Goal: Contribute content: Contribute content

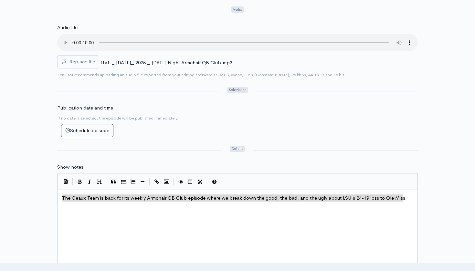
scroll to position [10, 0]
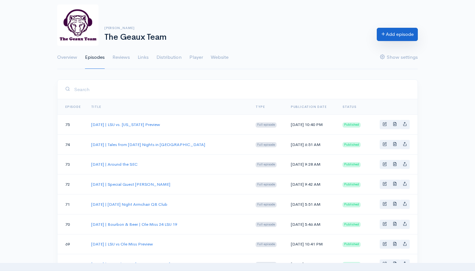
click at [388, 39] on link "Add episode" at bounding box center [397, 34] width 41 height 13
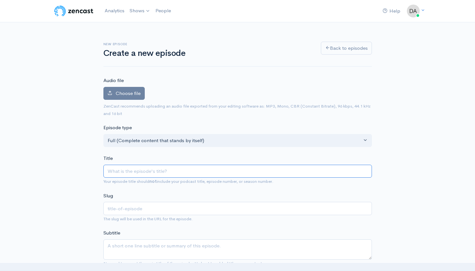
click at [156, 171] on input "Title" at bounding box center [237, 171] width 269 height 13
paste input "LIVE | October 13, 2025 | Monday Night Armchair QB Club"
click at [123, 170] on input "LIVE | October 13, 2025 | Monday Night Armchair QB Club" at bounding box center [237, 171] width 269 height 13
type input "[DATE] | [DATE] Night Armchair QB Club"
type input "october-13-2025-monday-night-armchair-qb-club"
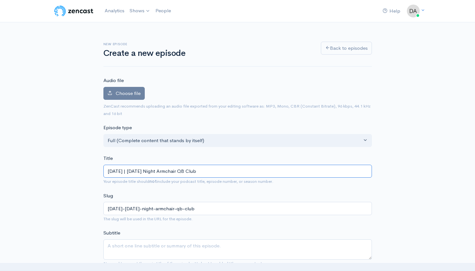
type input "[DATE] | [DATE] Night Armchair QB Club"
click at [270, 0] on nav "Help Notifications View all Your profile Team settings Default team Current Log…" at bounding box center [237, 11] width 475 height 22
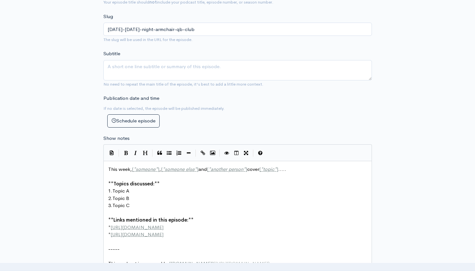
scroll to position [1, 0]
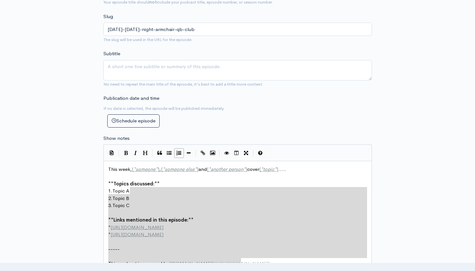
type textarea "This week, [*someone*], [*someone else*] and [*another person*] cover [*topic*]…"
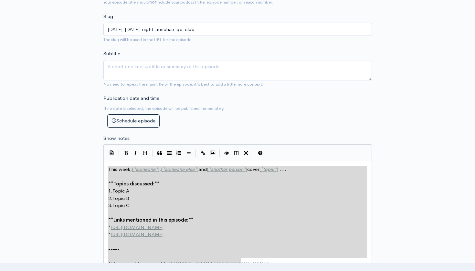
drag, startPoint x: 246, startPoint y: 258, endPoint x: 107, endPoint y: 155, distance: 172.3
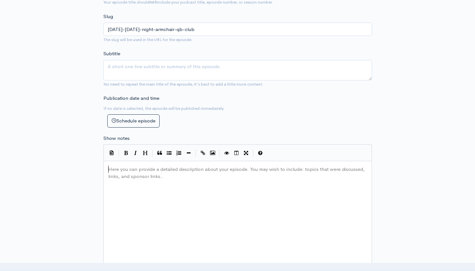
type textarea "​"
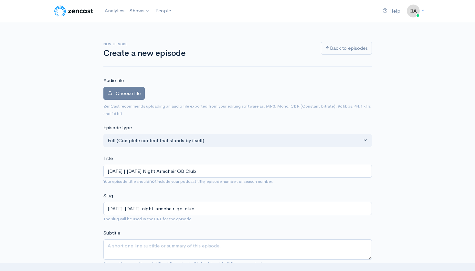
scroll to position [0, 0]
click at [133, 95] on span "Choose file" at bounding box center [128, 93] width 25 height 6
click at [0, 0] on input "Choose file" at bounding box center [0, 0] width 0 height 0
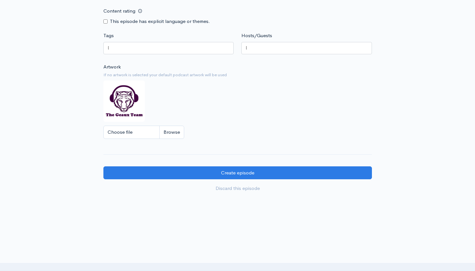
scroll to position [495, 0]
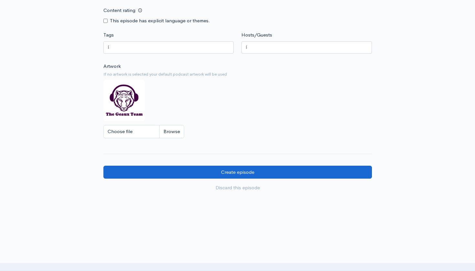
click at [264, 166] on input "Create episode" at bounding box center [237, 172] width 269 height 13
